Goal: Information Seeking & Learning: Find contact information

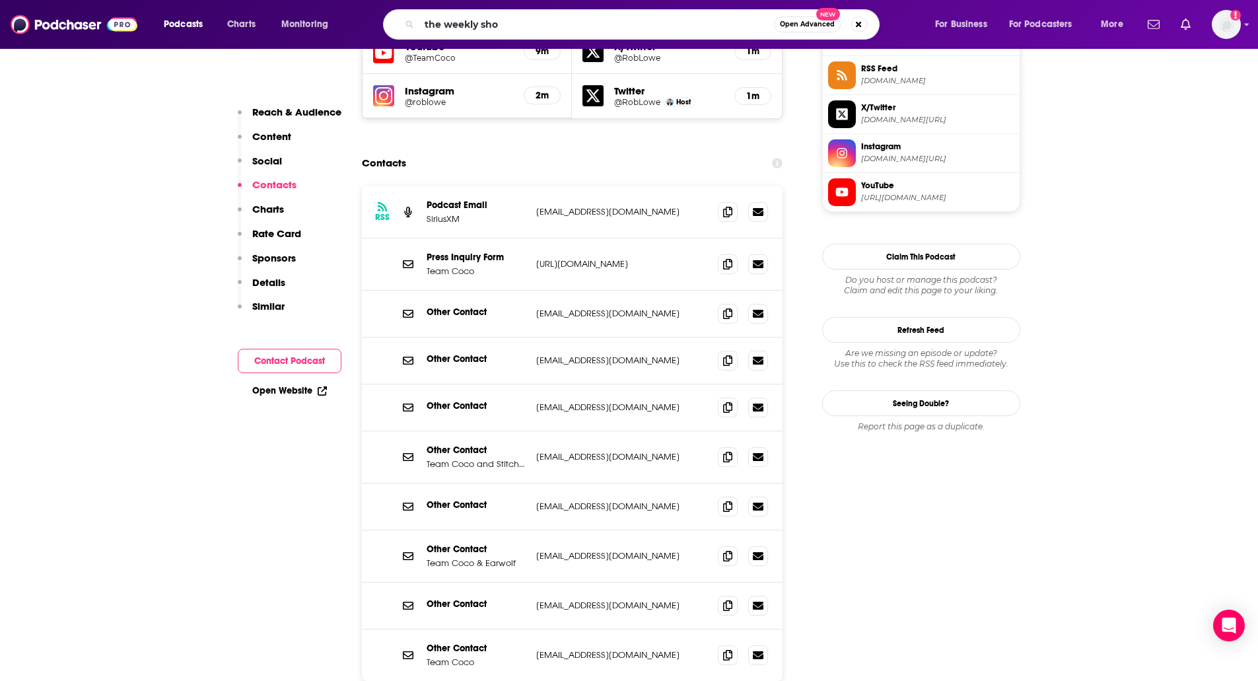
type input "the weekly show"
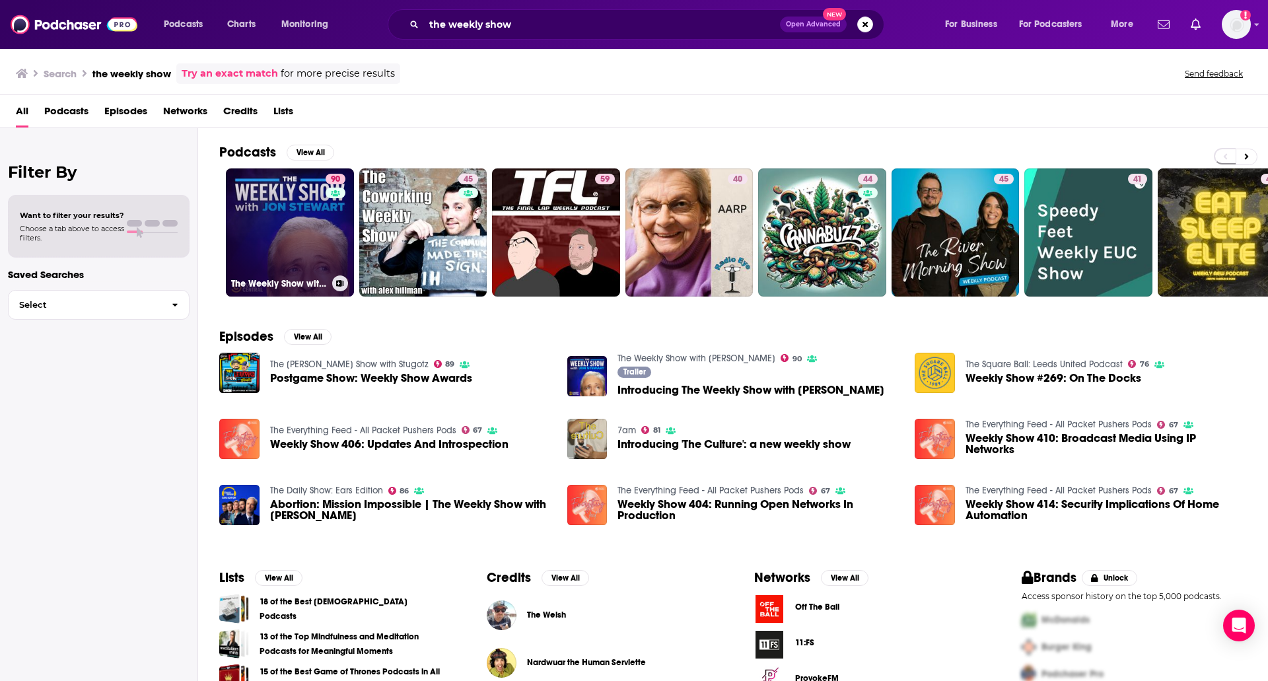
click at [279, 226] on link "90 The Weekly Show with [PERSON_NAME]" at bounding box center [290, 232] width 128 height 128
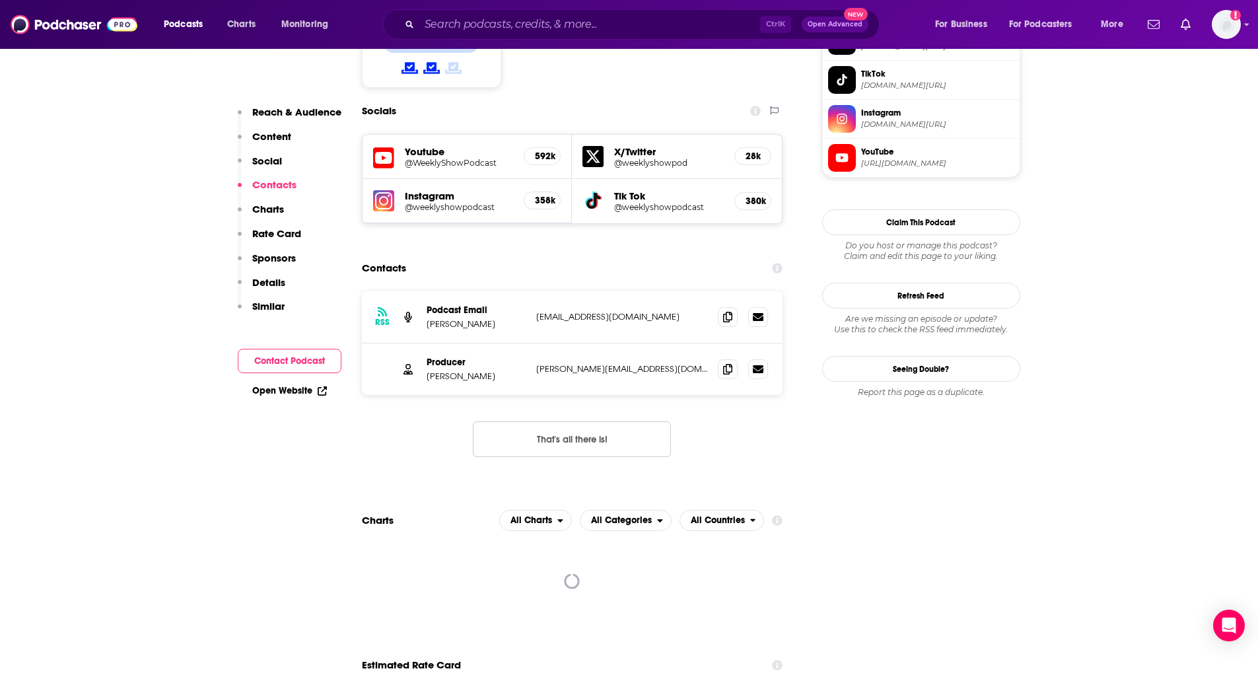
scroll to position [1260, 0]
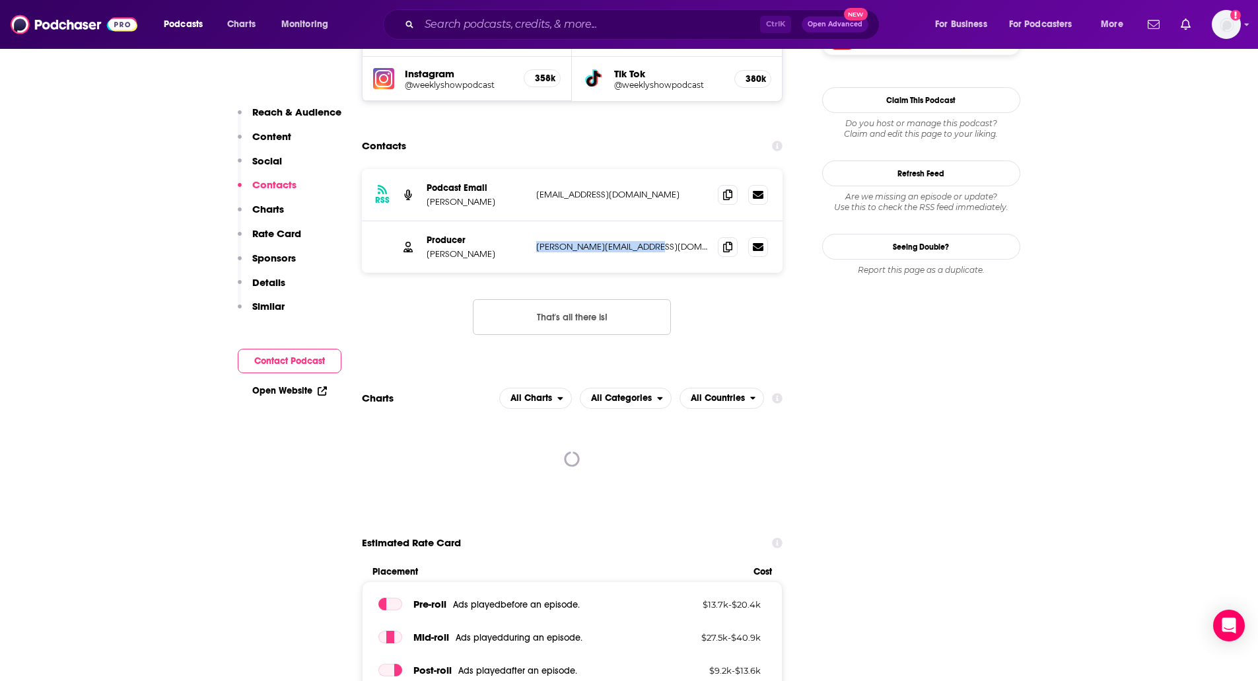
drag, startPoint x: 655, startPoint y: 166, endPoint x: 534, endPoint y: 162, distance: 120.9
click at [534, 221] on div "Producer [PERSON_NAME] [PERSON_NAME][EMAIL_ADDRESS][DOMAIN_NAME] [DOMAIN_NAME][…" at bounding box center [572, 246] width 421 height 51
click at [613, 241] on p "[PERSON_NAME][EMAIL_ADDRESS][DOMAIN_NAME]" at bounding box center [622, 246] width 172 height 11
drag, startPoint x: 534, startPoint y: 167, endPoint x: 646, endPoint y: 173, distance: 111.7
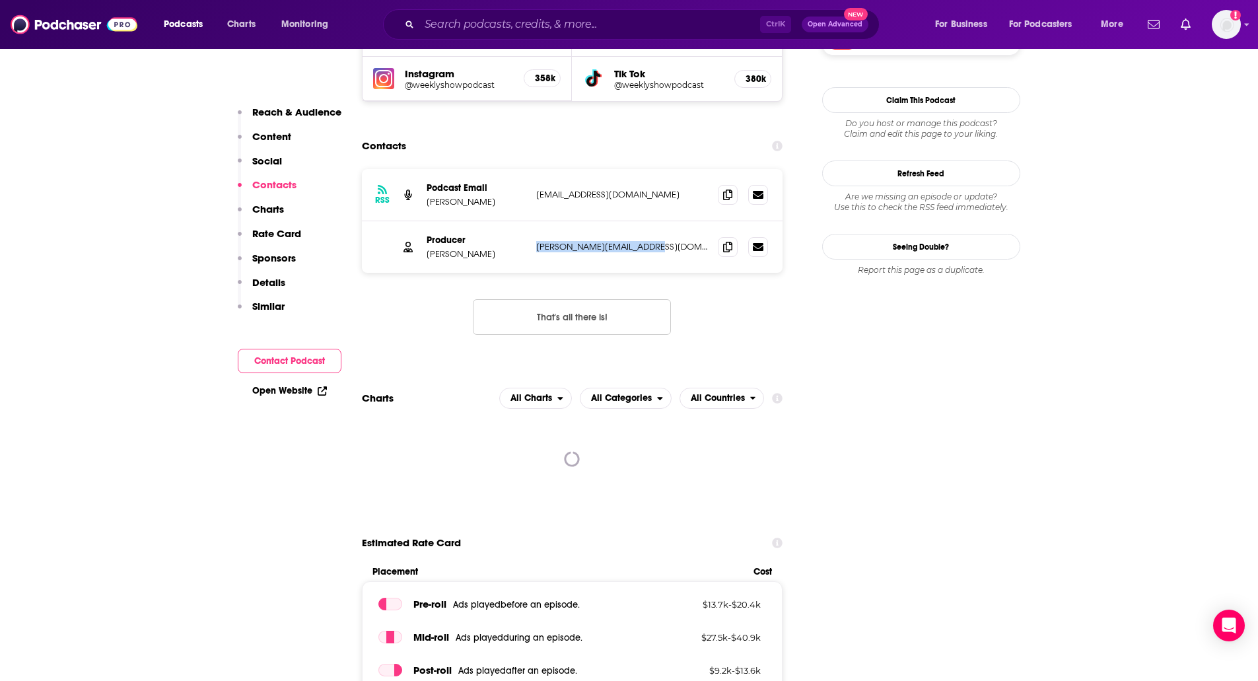
click at [646, 221] on div "Producer [PERSON_NAME] [PERSON_NAME][EMAIL_ADDRESS][DOMAIN_NAME] [DOMAIN_NAME][…" at bounding box center [572, 246] width 421 height 51
copy p "[PERSON_NAME][EMAIL_ADDRESS][DOMAIN_NAME]"
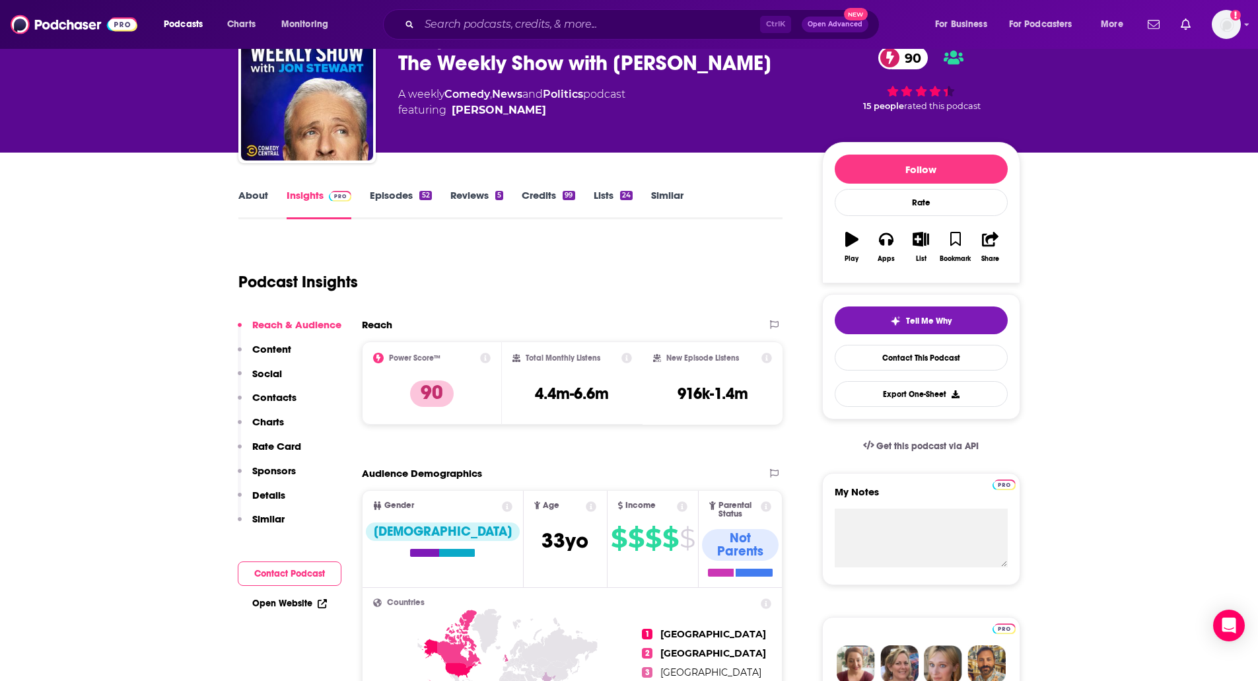
scroll to position [0, 0]
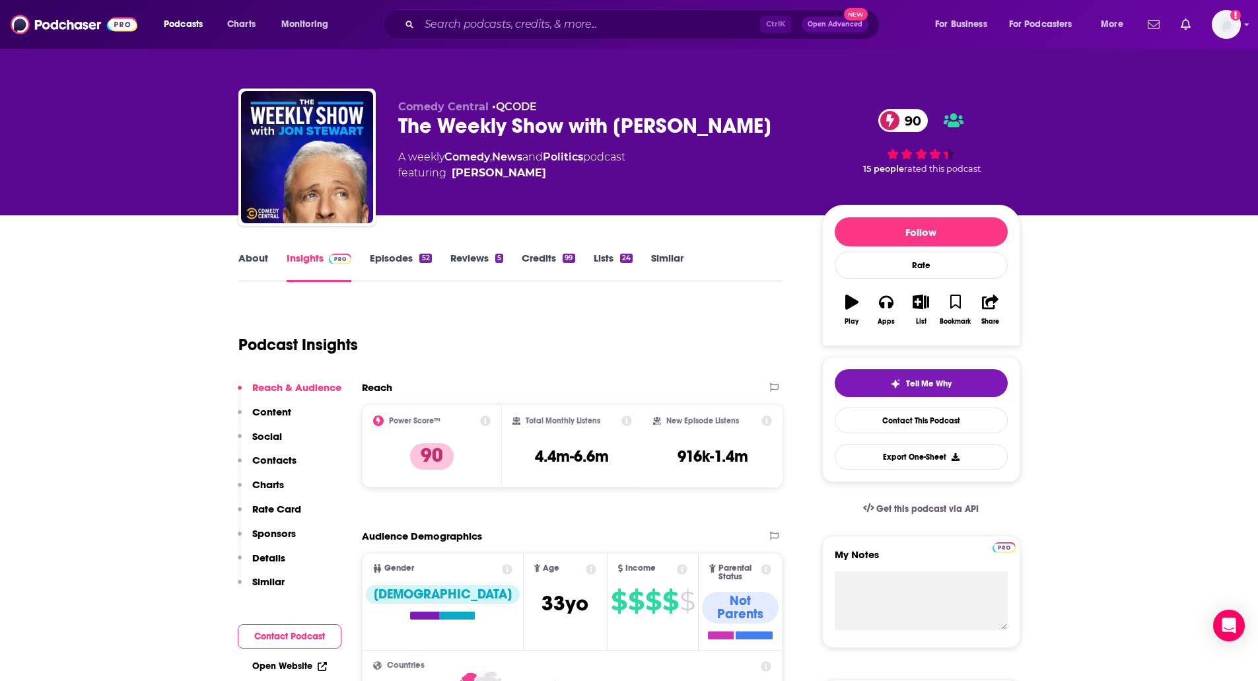
click at [388, 259] on link "Episodes 52" at bounding box center [400, 267] width 61 height 30
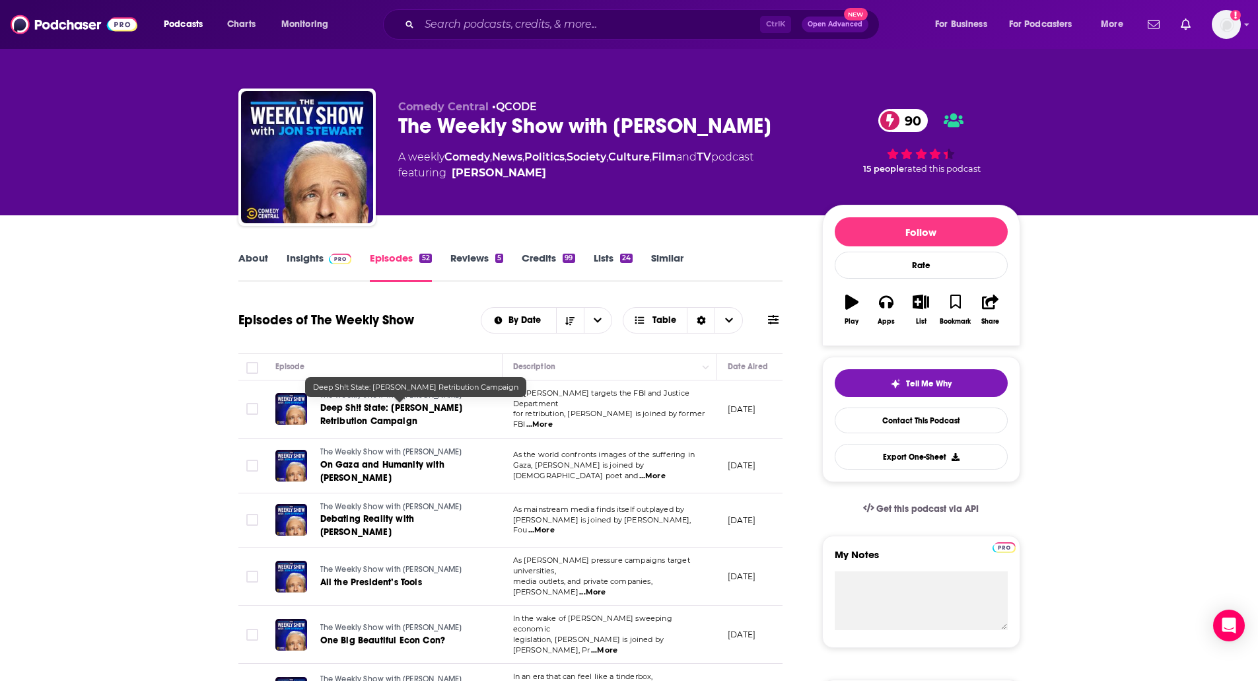
click at [339, 418] on span "Deep Sh!t State: [PERSON_NAME] Retribution Campaign" at bounding box center [391, 414] width 143 height 24
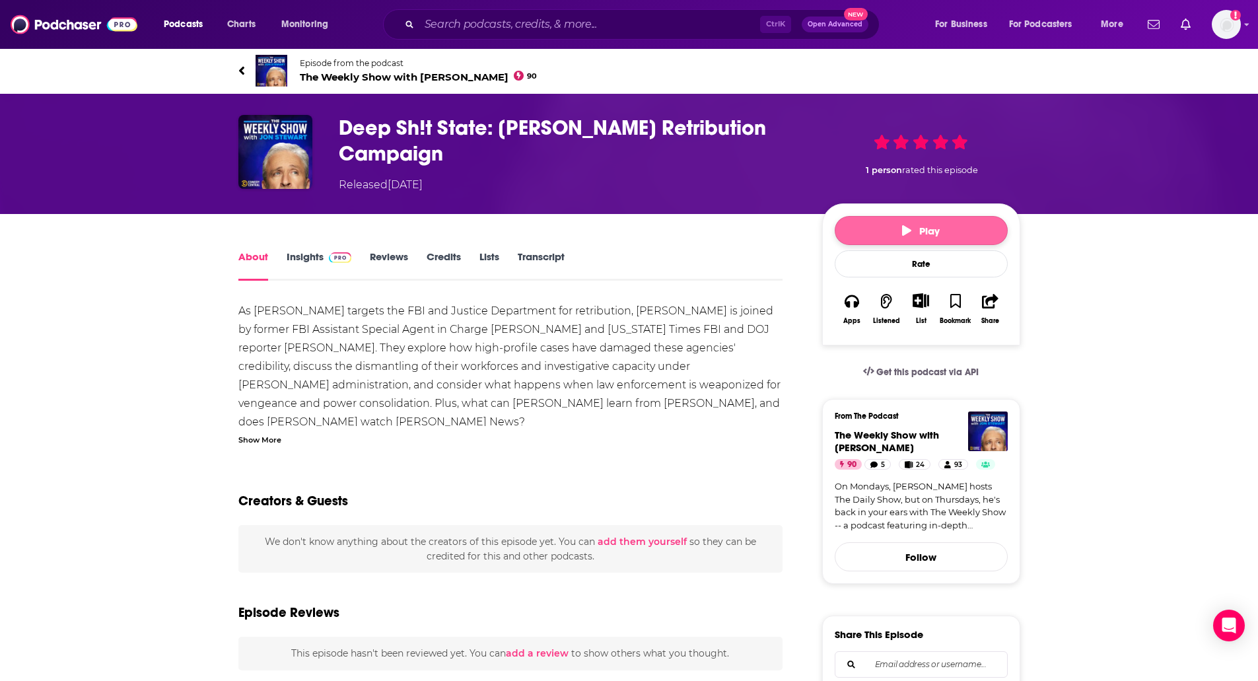
click at [900, 223] on button "Play" at bounding box center [921, 230] width 173 height 29
